Goal: Check status: Check status

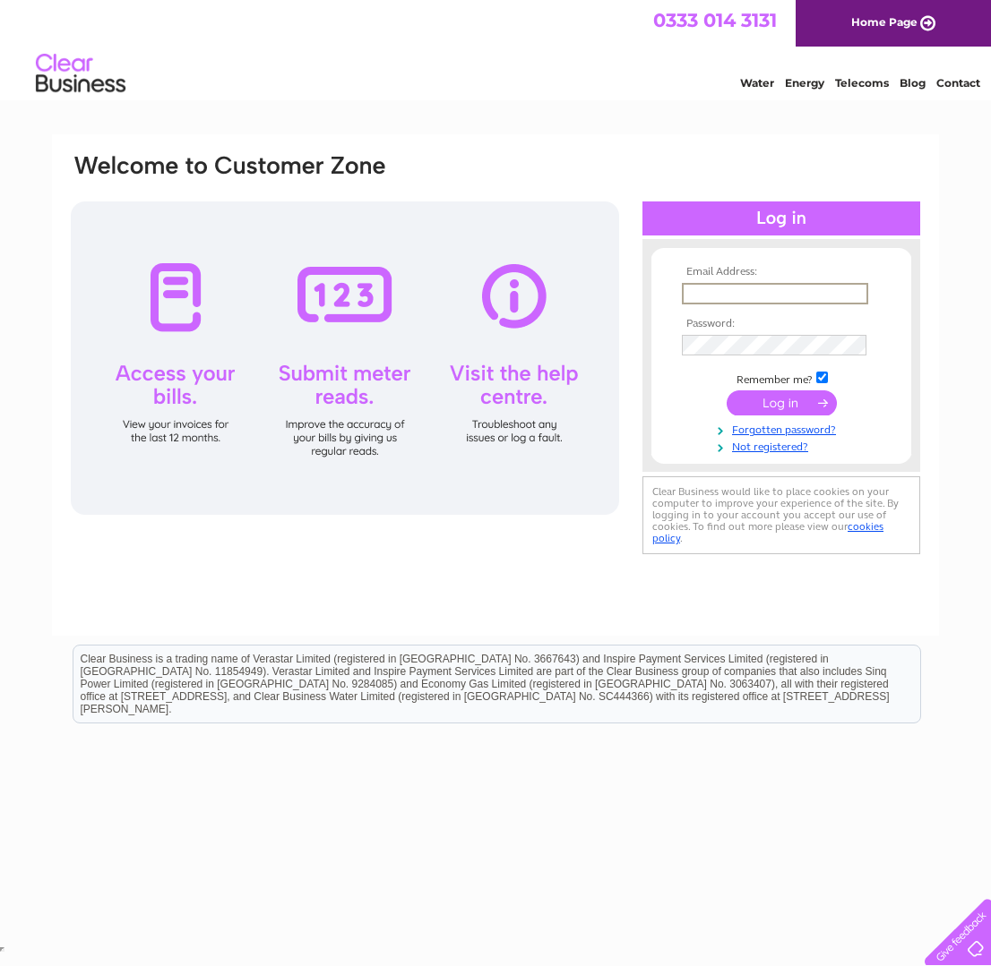
type input "info@highlandprintstudio.co.uk"
click at [778, 400] on input "submit" at bounding box center [781, 402] width 110 height 25
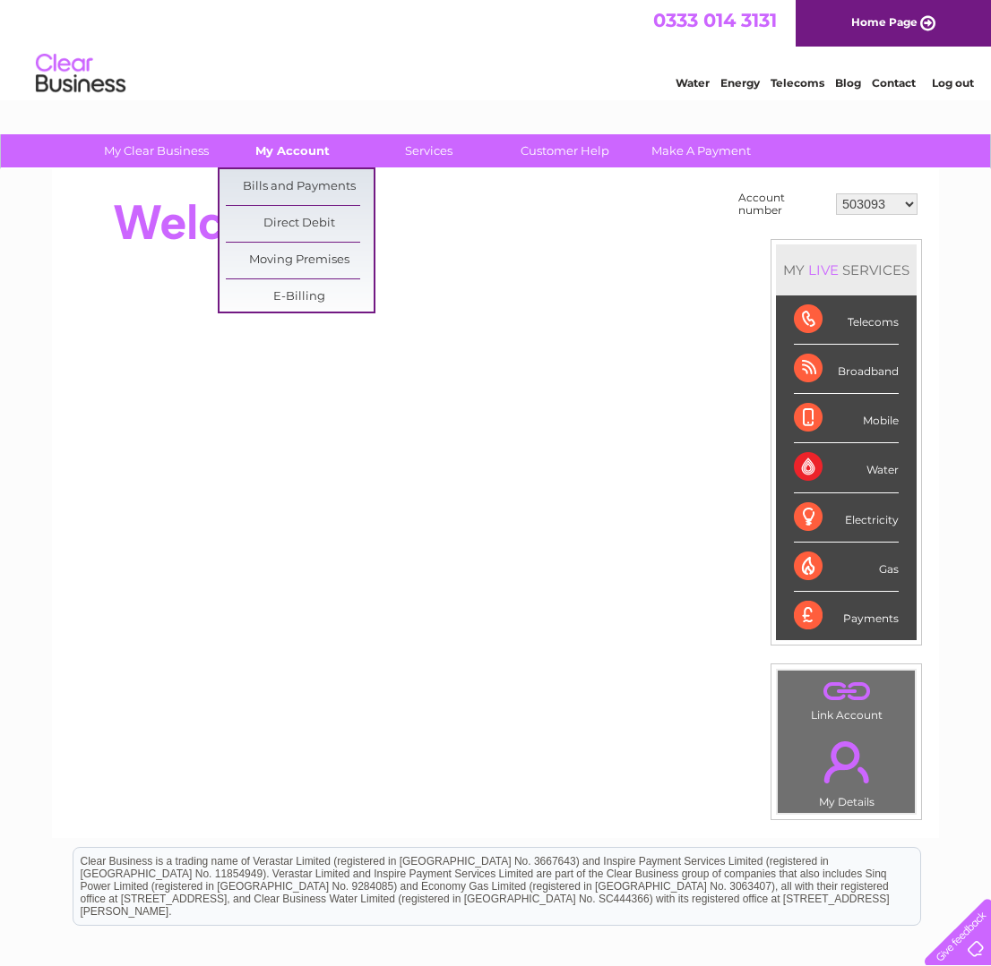
click at [288, 147] on link "My Account" at bounding box center [293, 150] width 148 height 33
click at [269, 183] on link "Bills and Payments" at bounding box center [300, 187] width 148 height 36
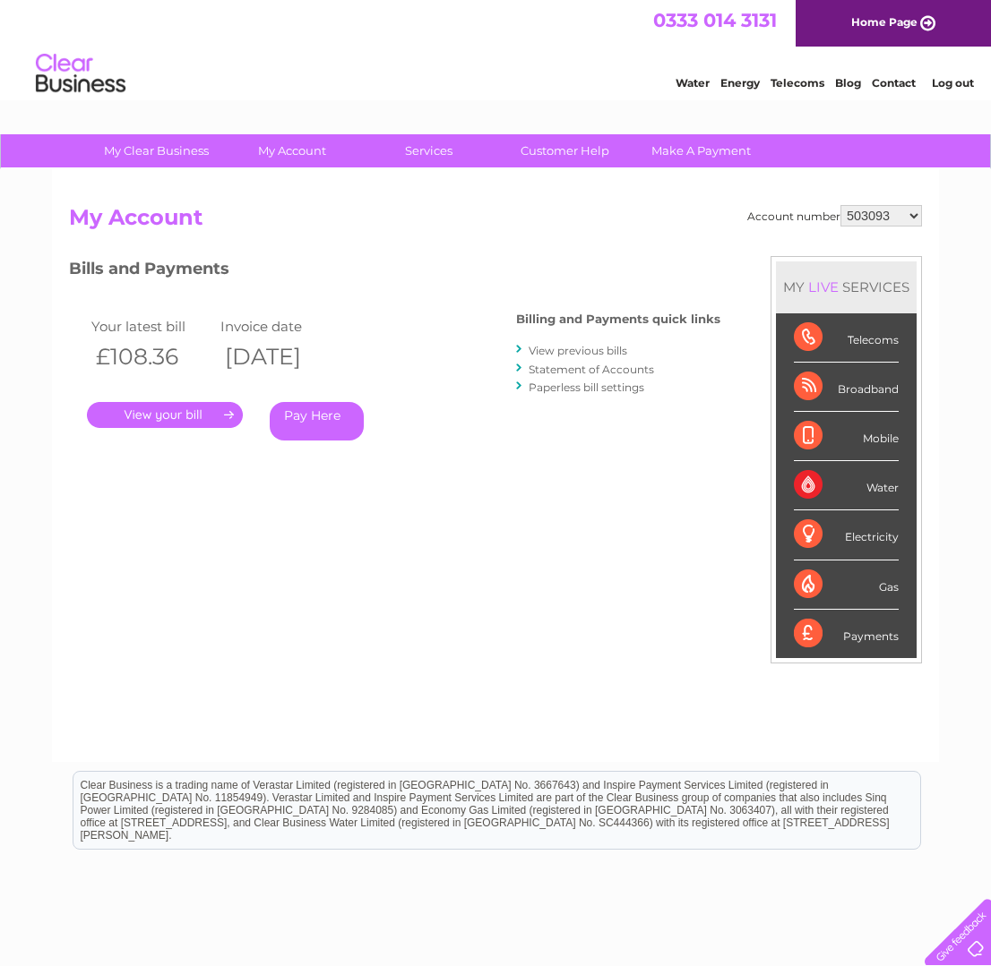
select select "30318510"
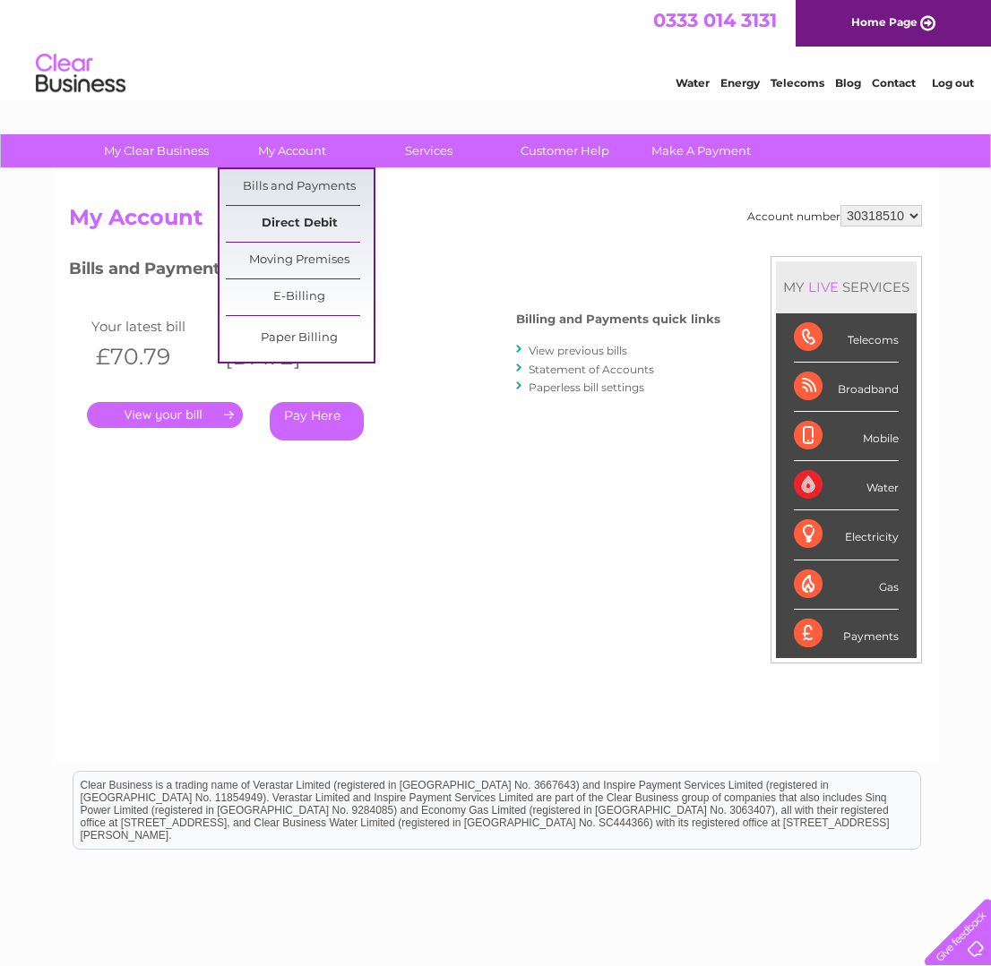
click at [327, 231] on link "Direct Debit" at bounding box center [300, 224] width 148 height 36
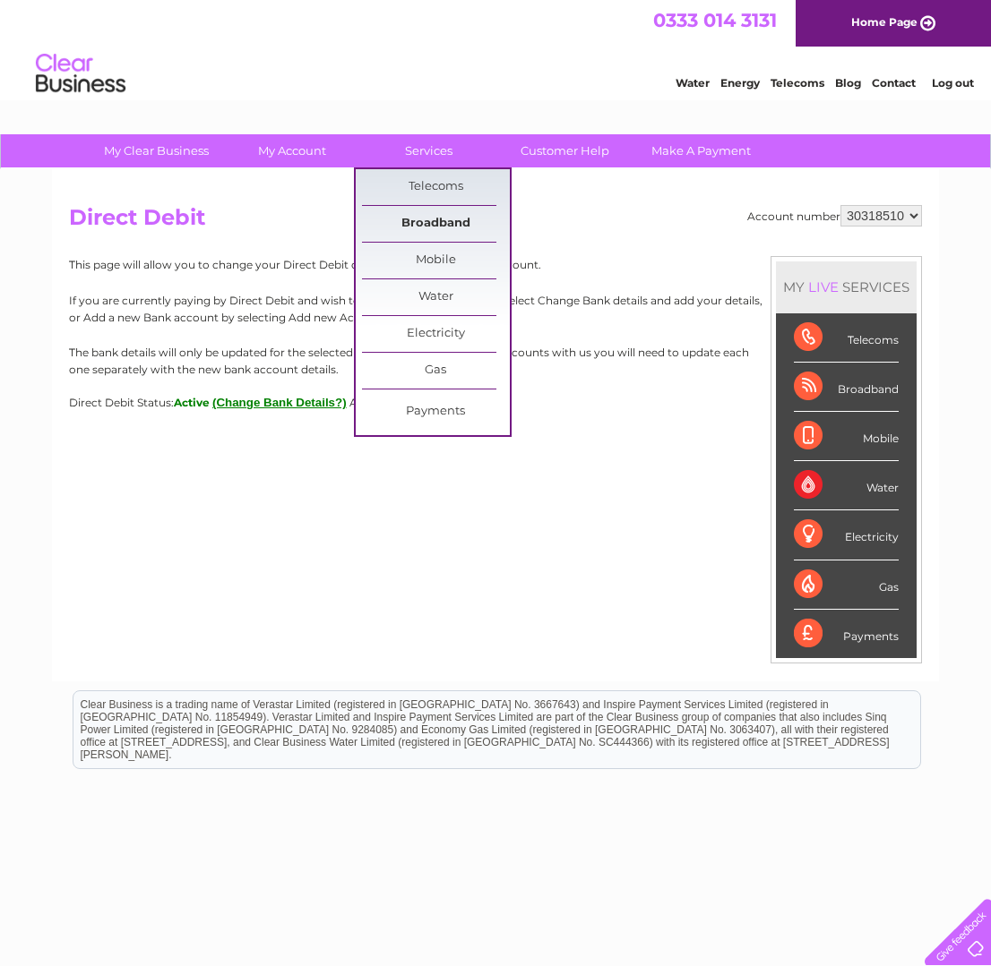
click at [437, 217] on link "Broadband" at bounding box center [436, 224] width 148 height 36
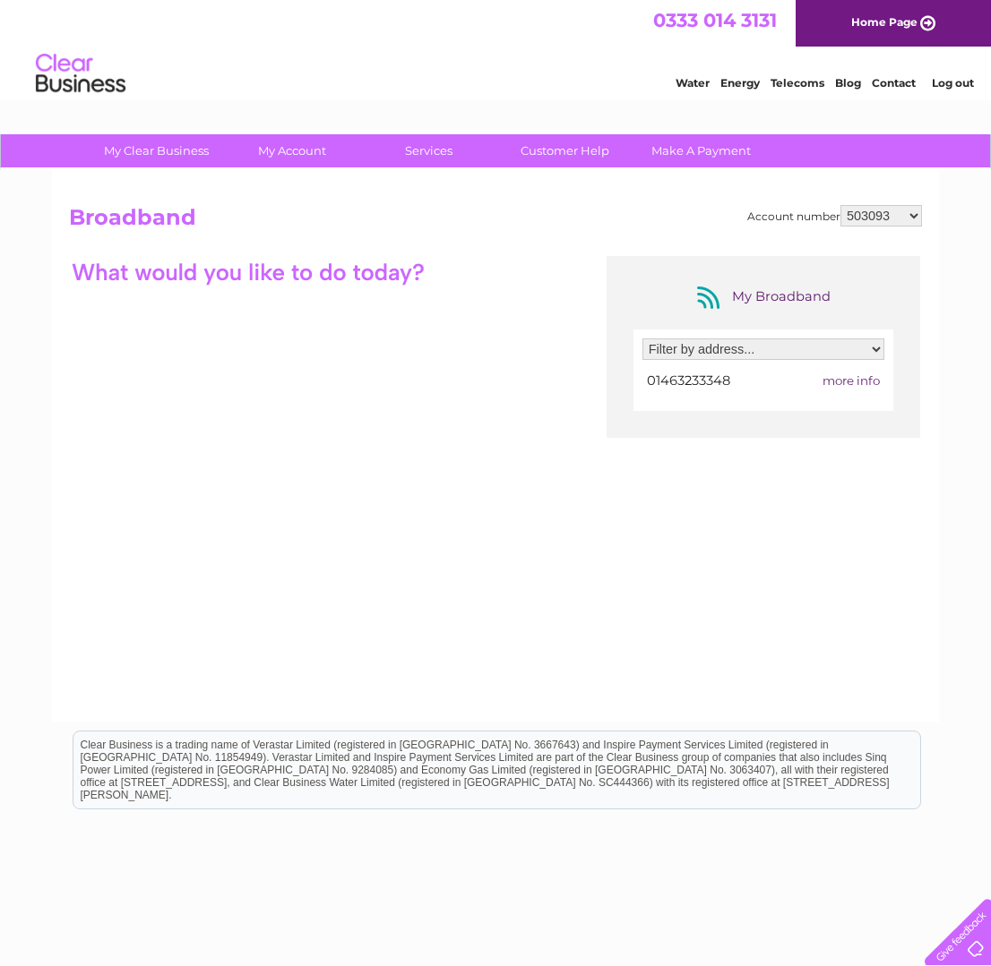
click at [861, 382] on span "more info" at bounding box center [850, 380] width 57 height 14
